Goal: Transaction & Acquisition: Subscribe to service/newsletter

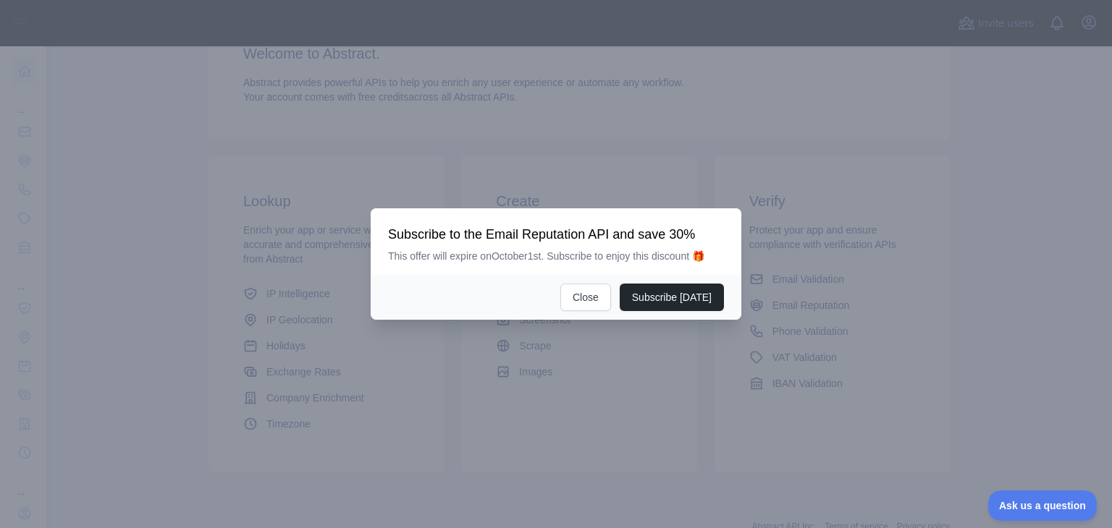
scroll to position [151, 0]
click at [639, 292] on button "Subscribe [DATE]" at bounding box center [672, 298] width 104 height 28
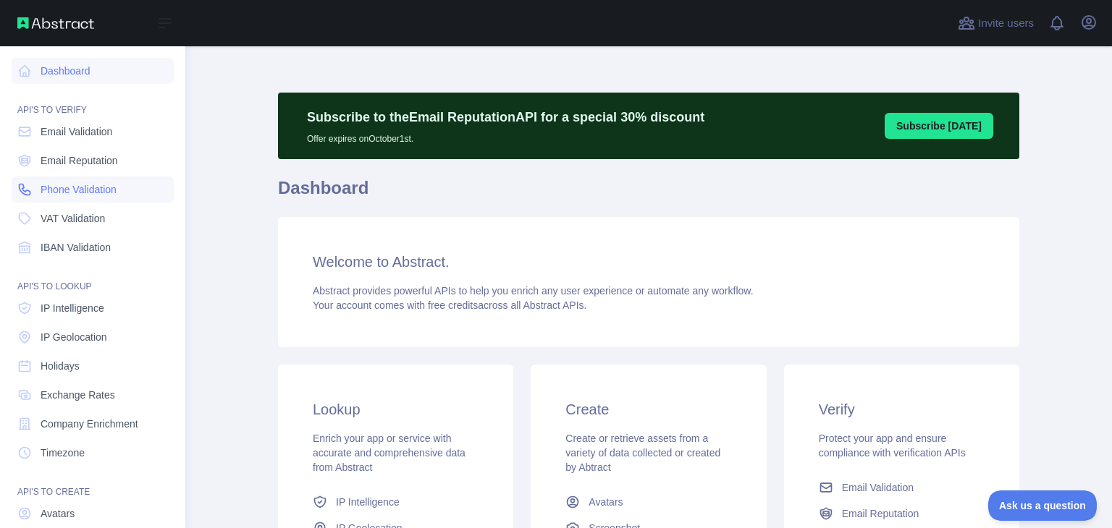
click at [62, 190] on span "Phone Validation" at bounding box center [79, 189] width 76 height 14
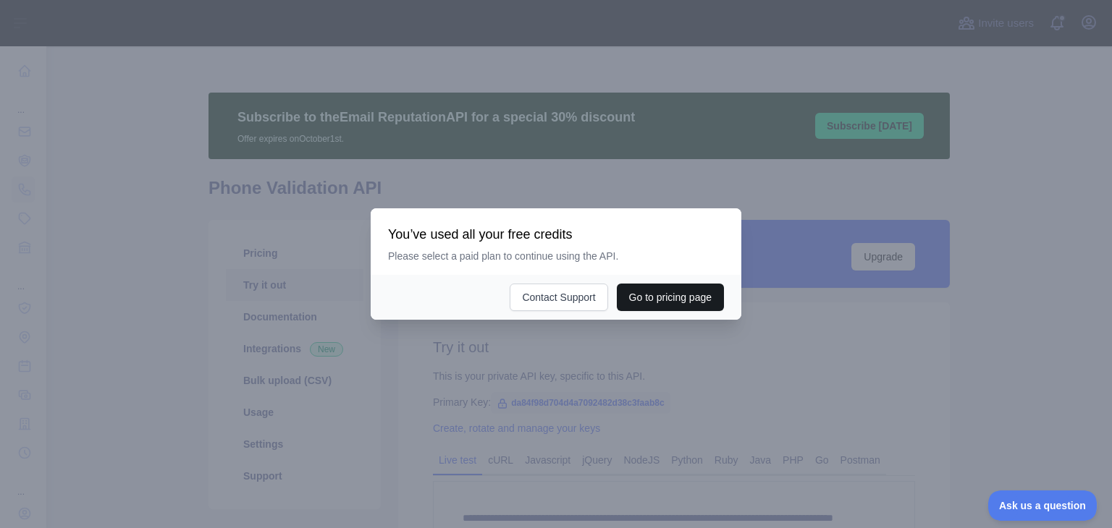
click at [657, 306] on button "Go to pricing page" at bounding box center [670, 298] width 107 height 28
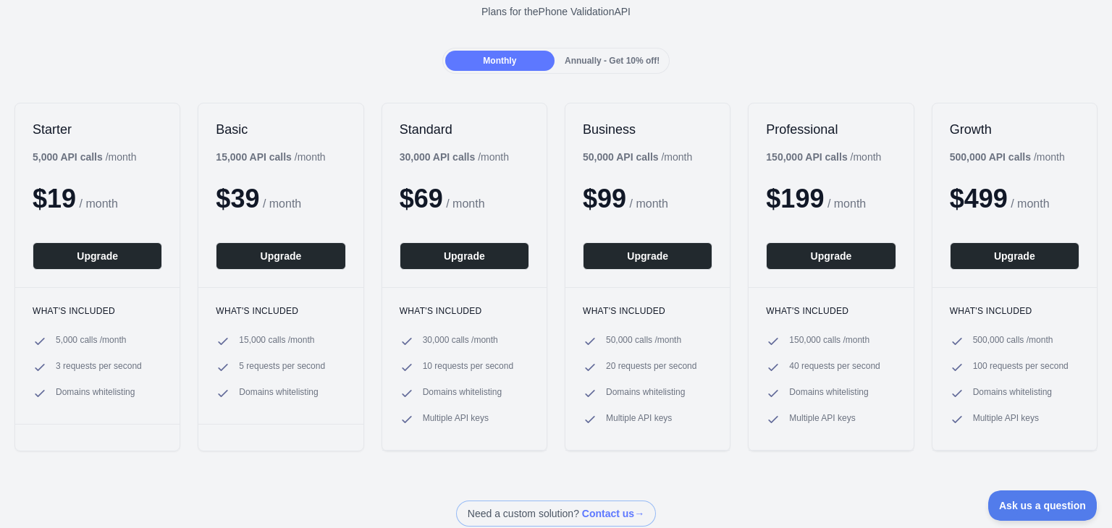
scroll to position [116, 0]
